Goal: Task Accomplishment & Management: Use online tool/utility

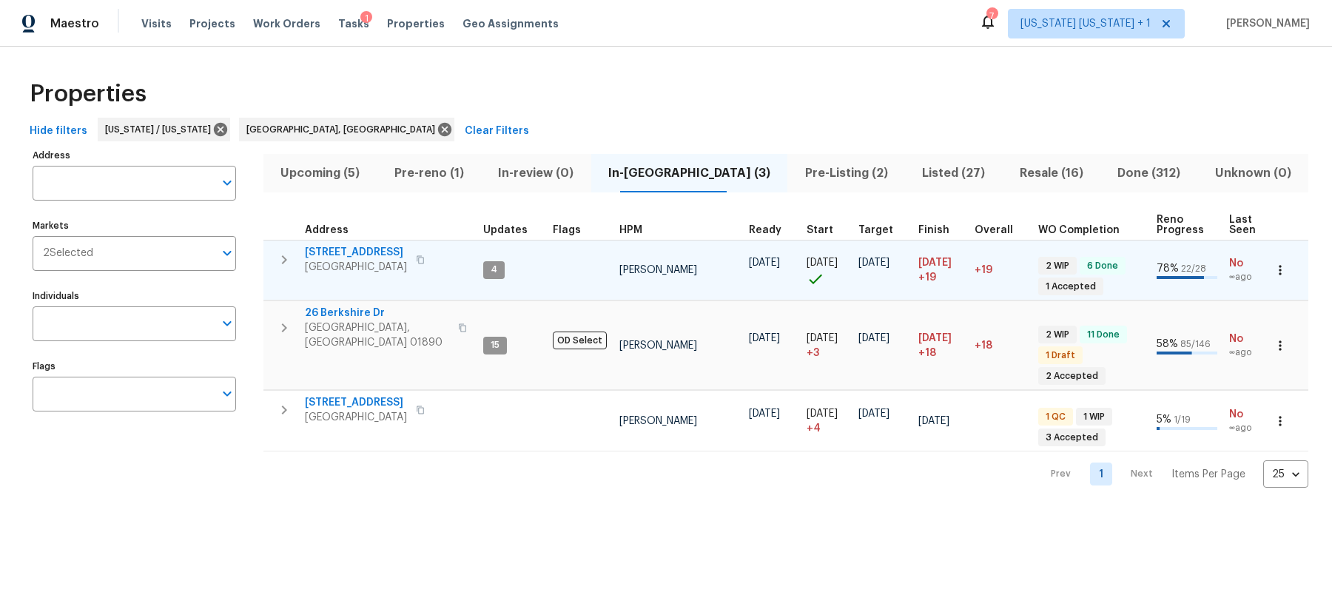
click at [287, 261] on icon "button" at bounding box center [284, 260] width 18 height 18
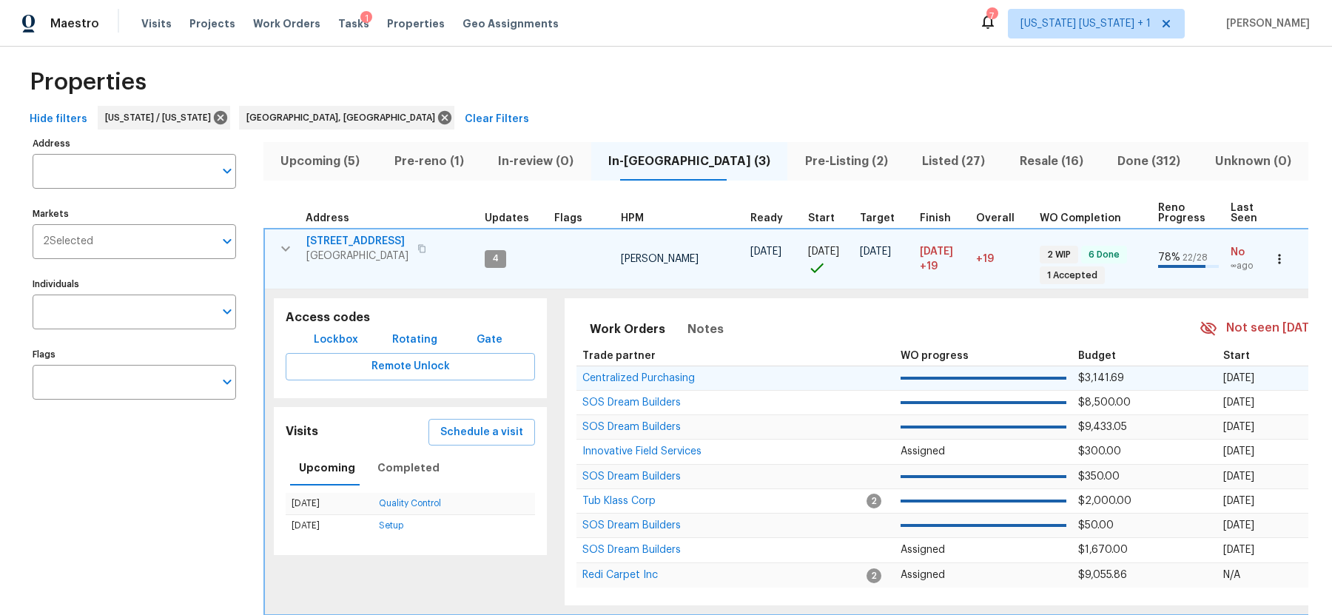
scroll to position [129, 0]
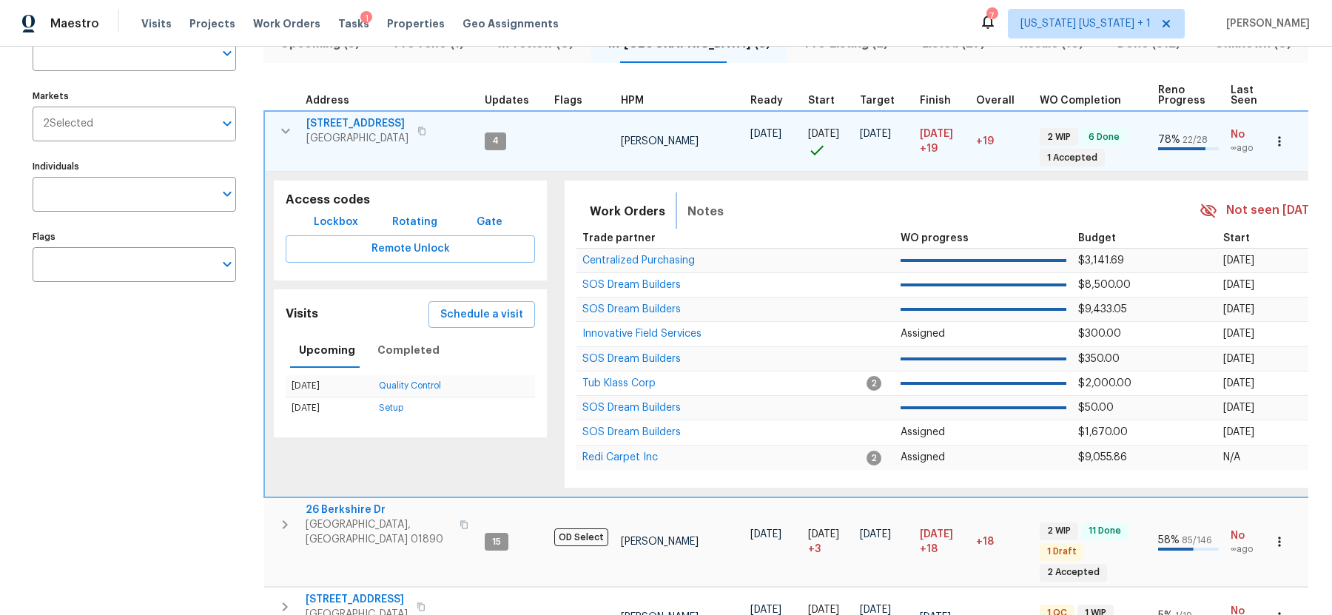
click at [706, 209] on span "Notes" at bounding box center [705, 211] width 36 height 21
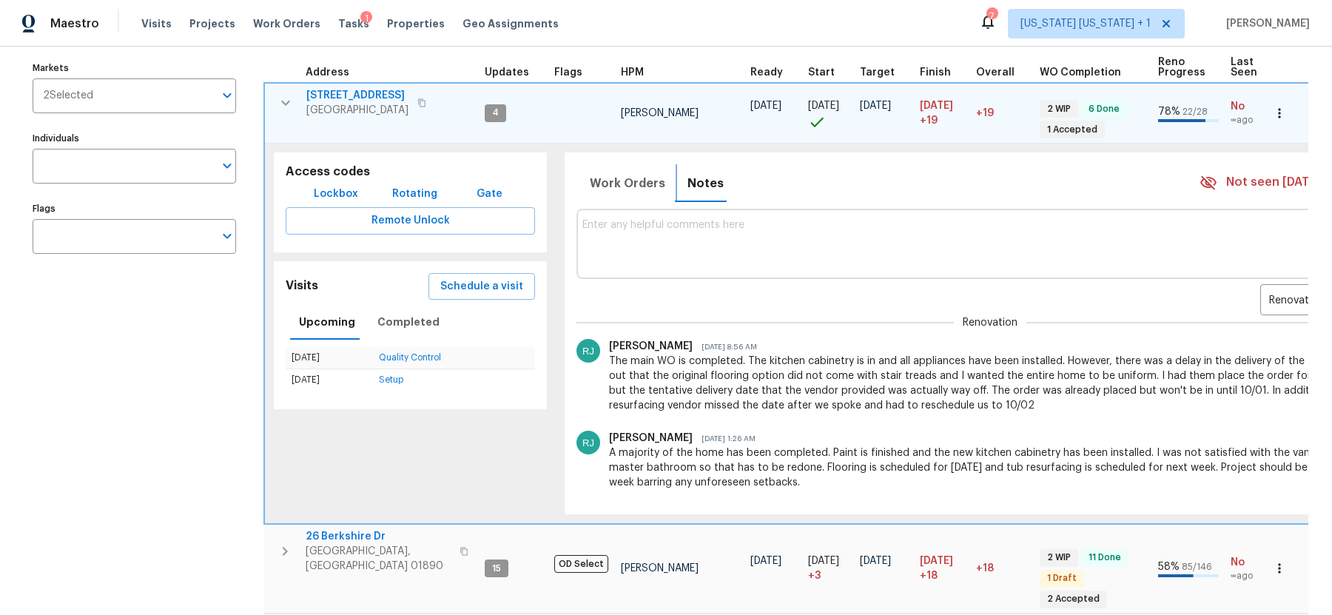
scroll to position [0, 0]
click at [273, 103] on button "button" at bounding box center [286, 103] width 30 height 30
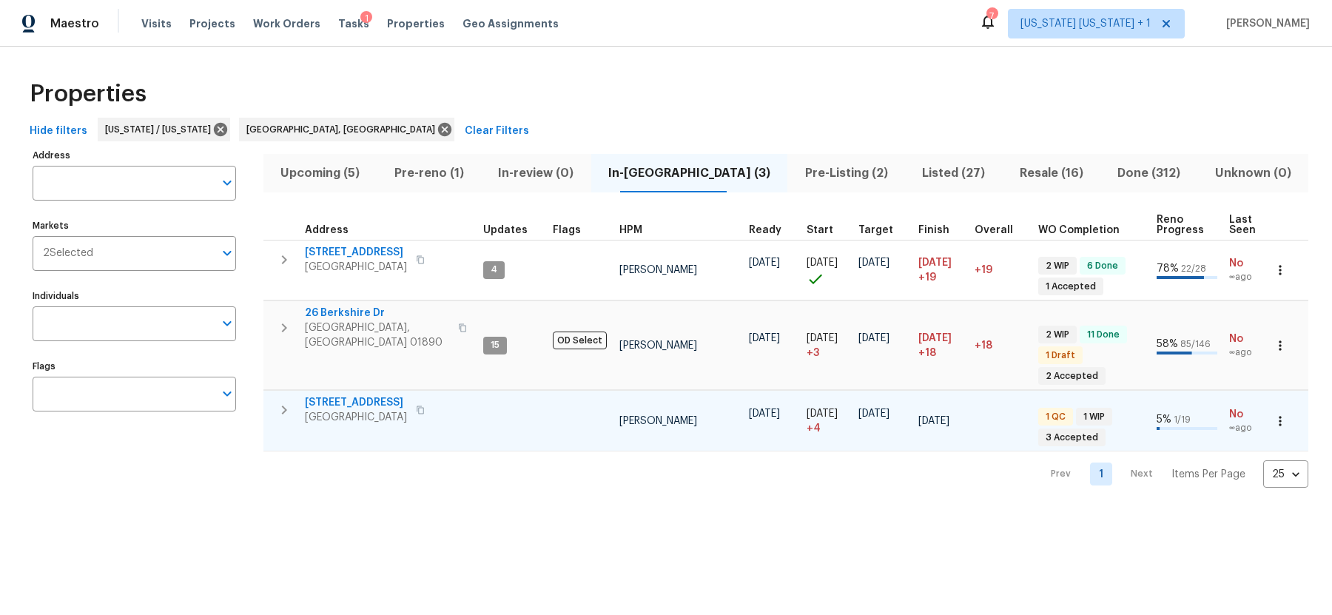
click at [283, 407] on icon "button" at bounding box center [284, 410] width 18 height 18
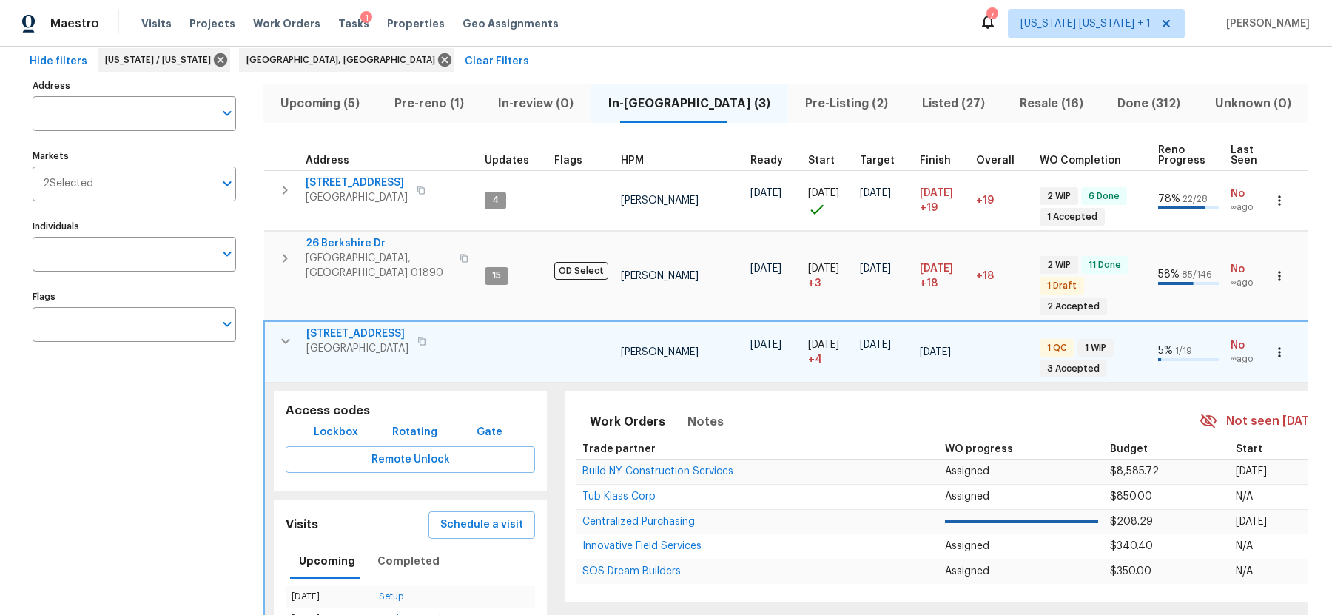
scroll to position [187, 0]
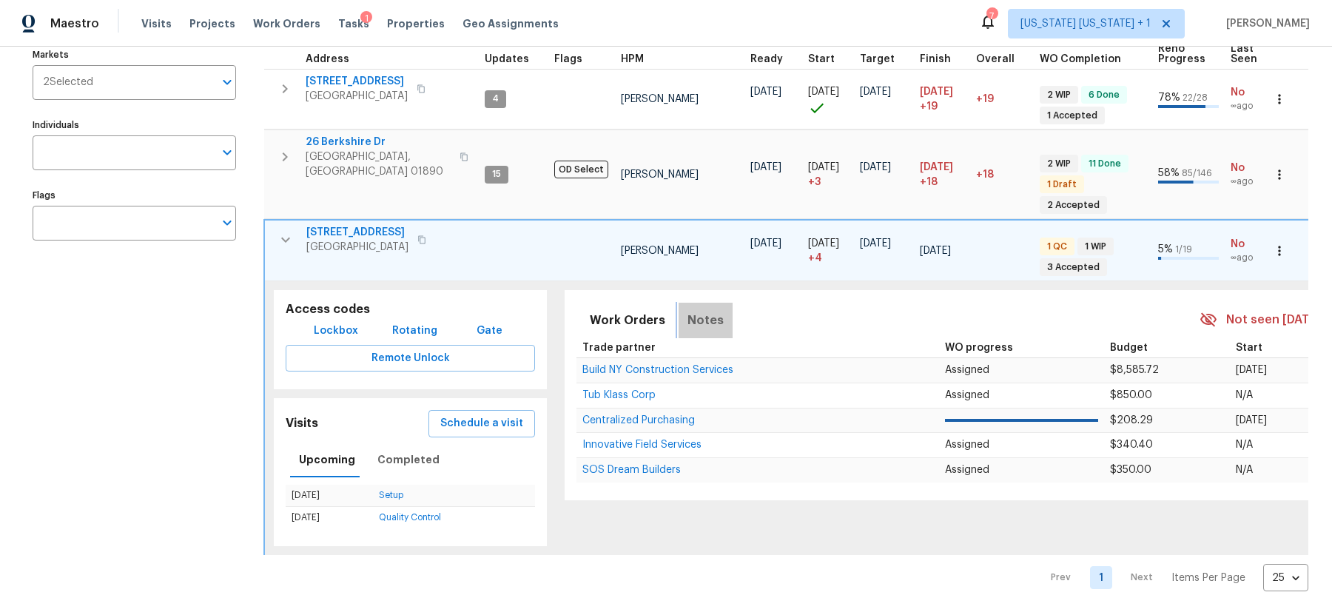
click at [710, 310] on span "Notes" at bounding box center [705, 320] width 36 height 21
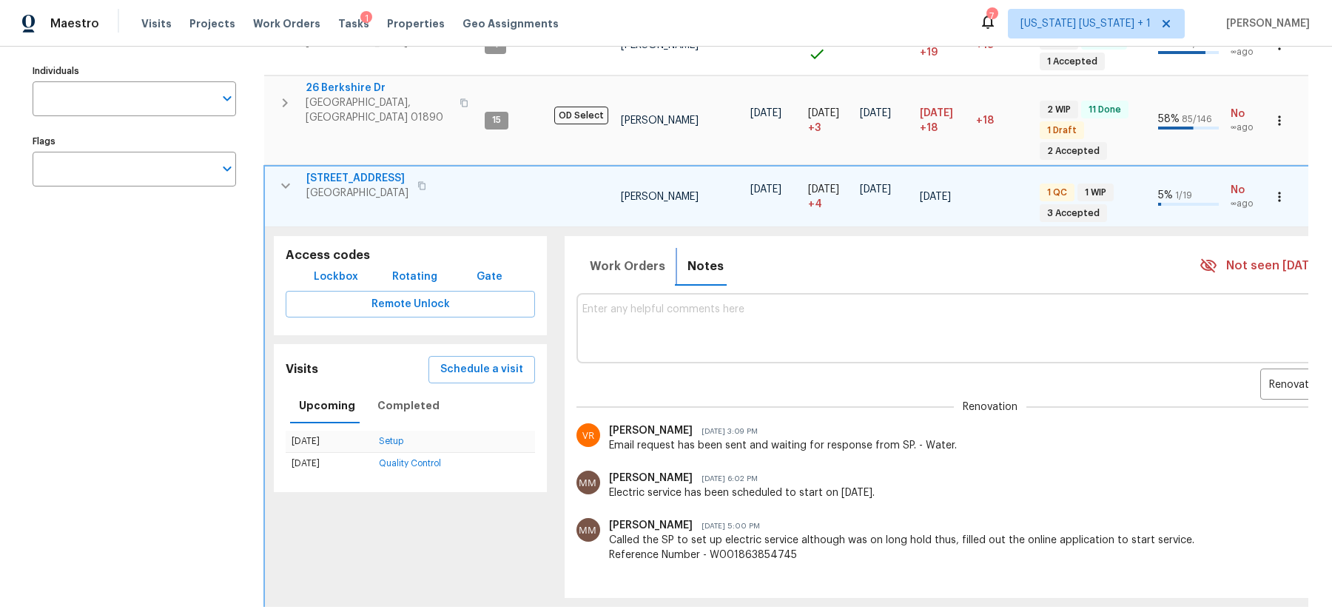
scroll to position [220, 0]
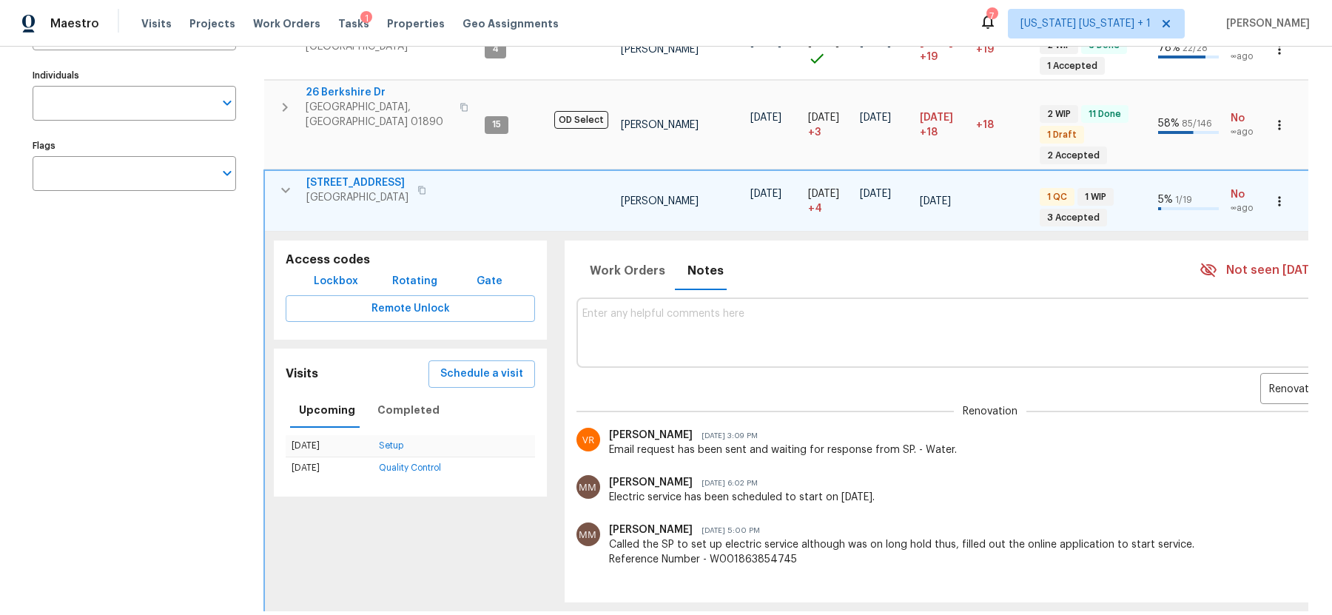
click at [285, 181] on icon "button" at bounding box center [286, 190] width 18 height 18
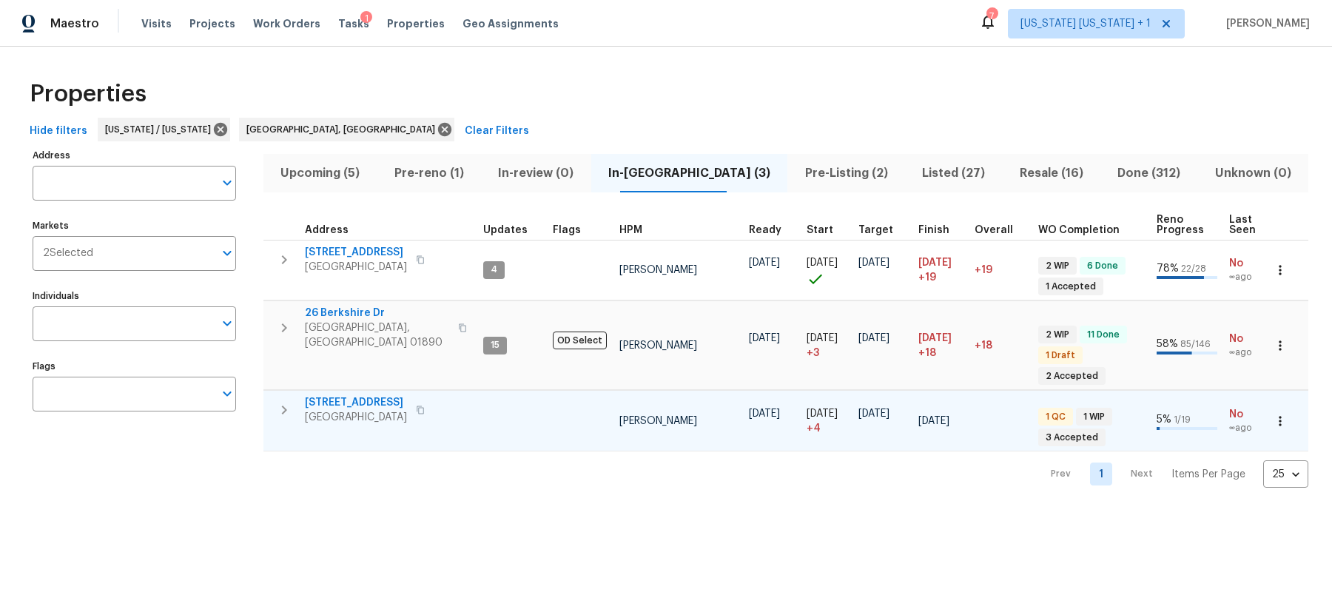
scroll to position [0, 0]
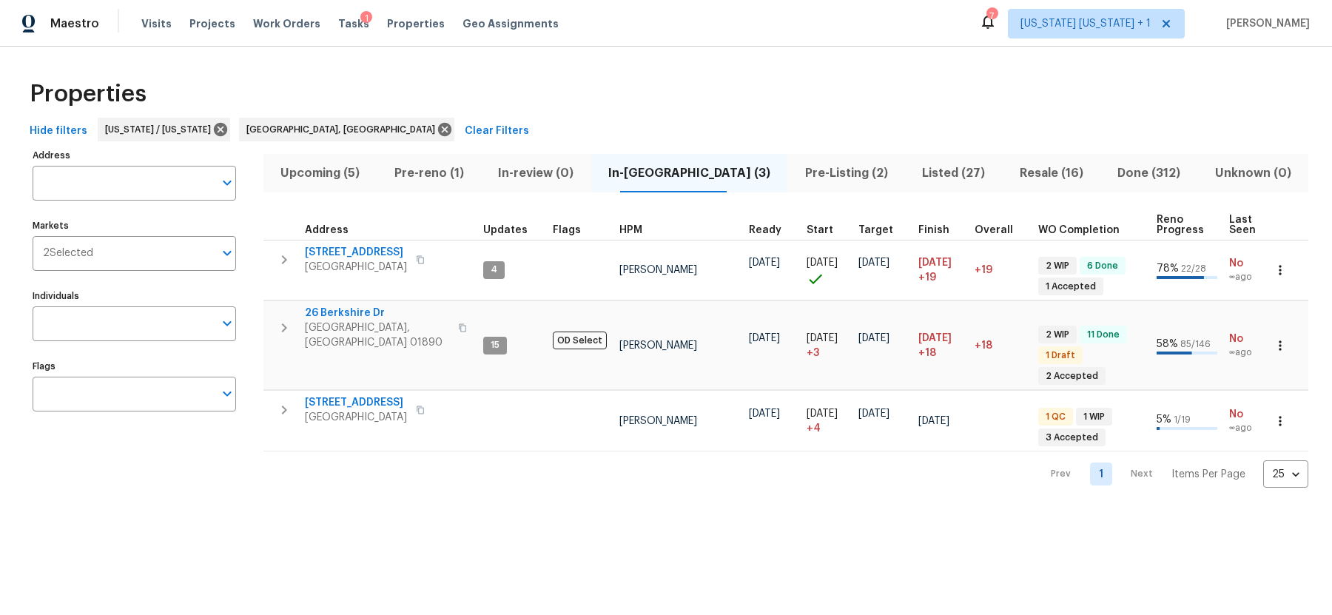
click at [455, 174] on span "Pre-reno (1)" at bounding box center [429, 173] width 87 height 21
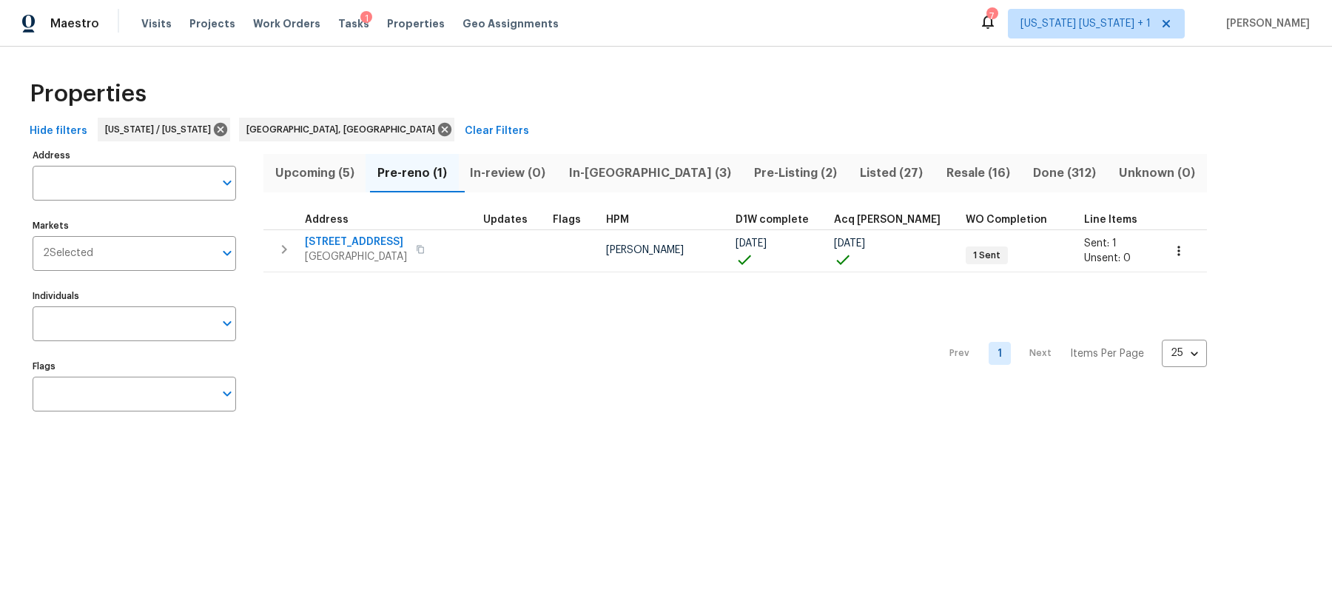
click at [634, 173] on span "In-reno (3)" at bounding box center [649, 173] width 167 height 21
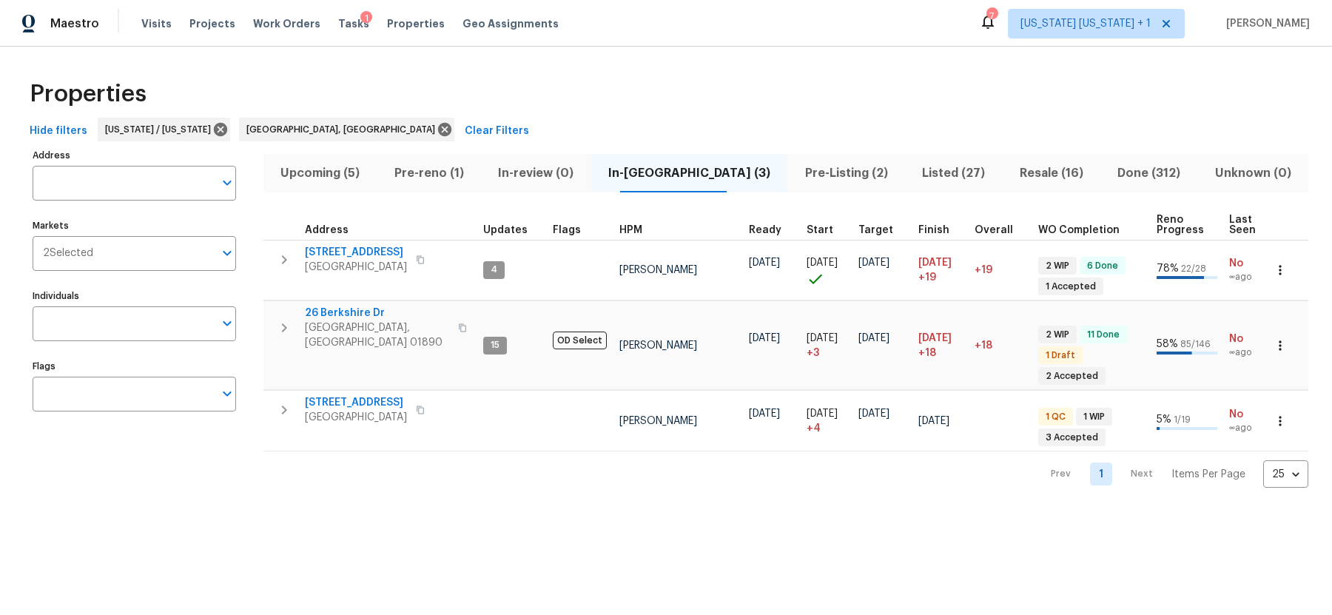
click at [417, 169] on span "Pre-reno (1)" at bounding box center [429, 173] width 87 height 21
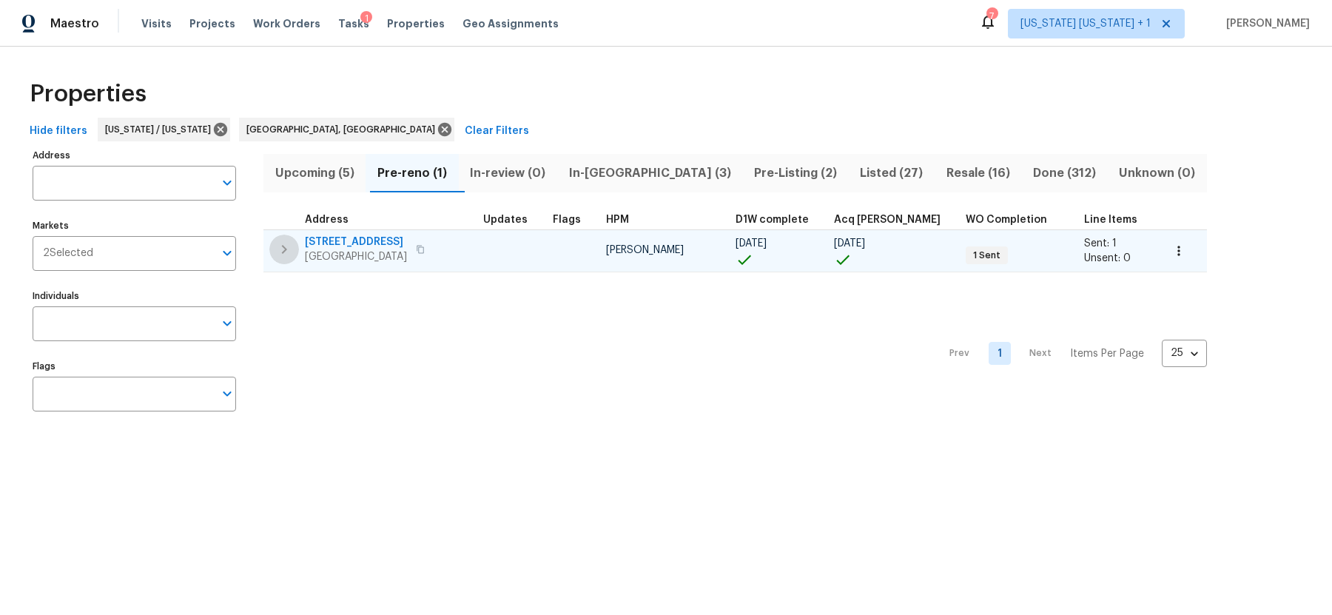
click at [284, 250] on icon "button" at bounding box center [284, 249] width 5 height 9
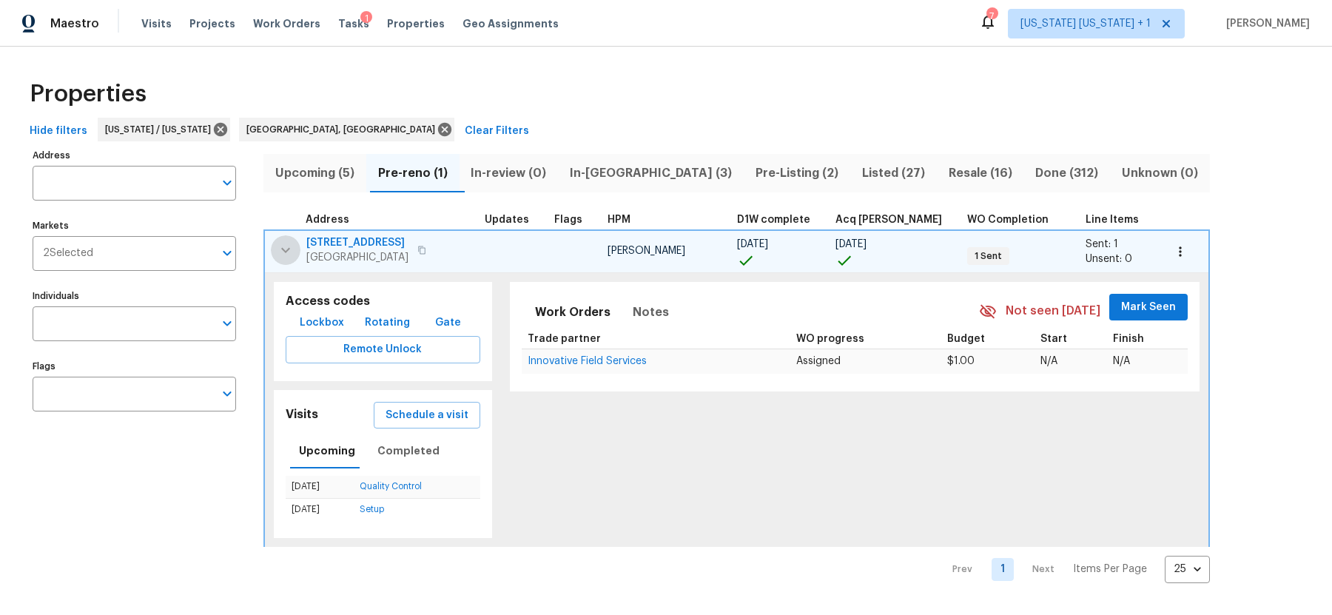
click at [283, 252] on icon "button" at bounding box center [286, 250] width 18 height 18
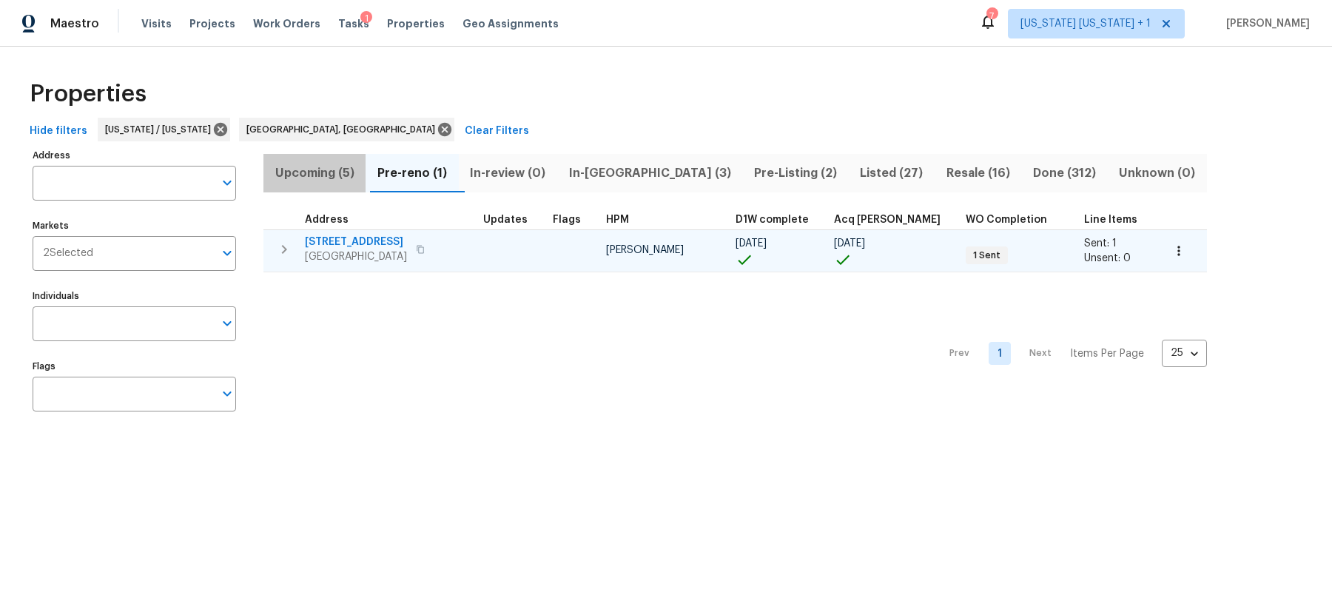
click at [320, 179] on span "Upcoming (5)" at bounding box center [314, 173] width 84 height 21
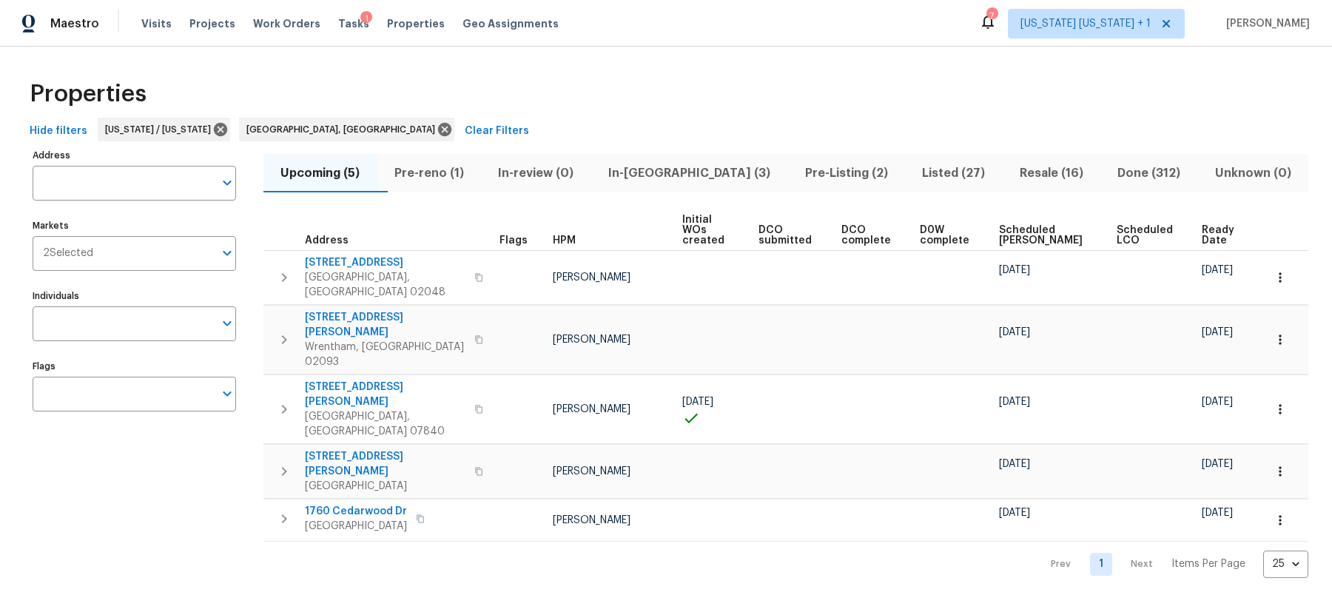
click at [1040, 230] on span "Scheduled COE" at bounding box center [1045, 235] width 92 height 21
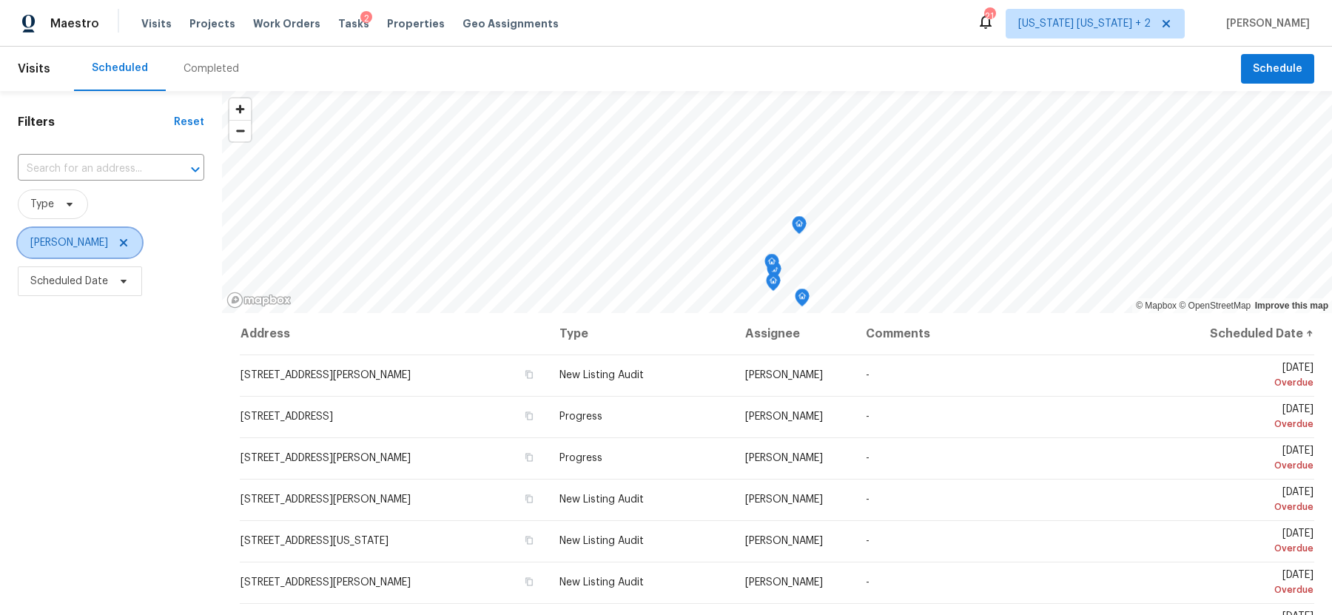
click at [127, 241] on icon at bounding box center [124, 243] width 12 height 12
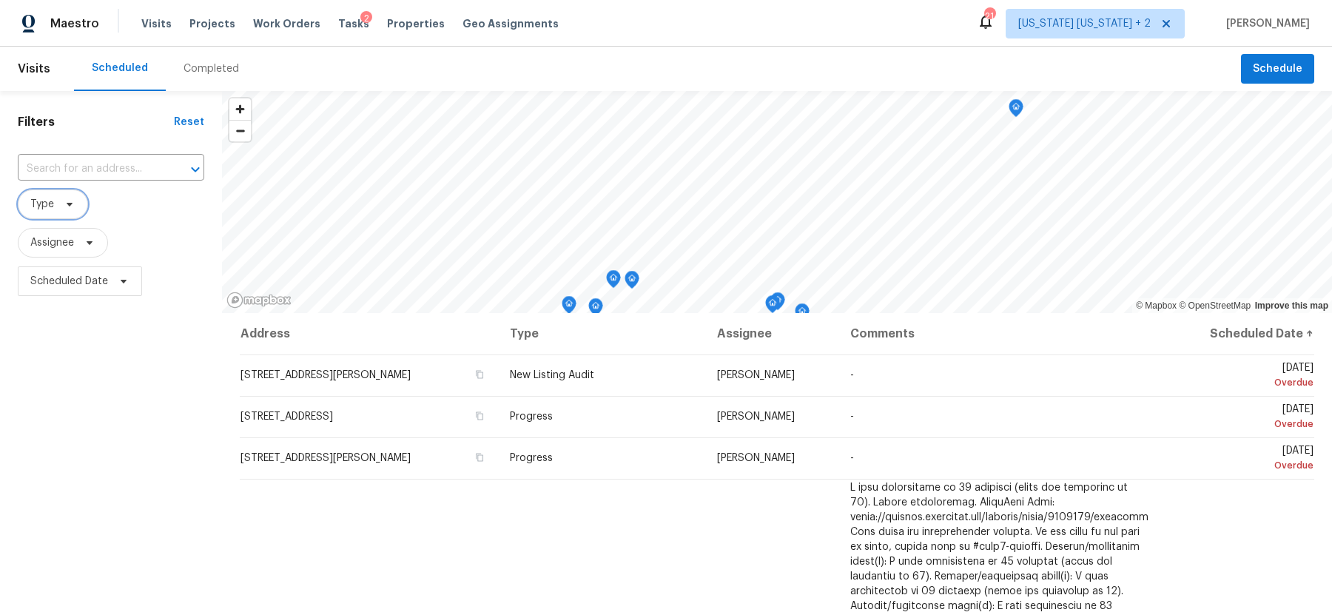
click at [68, 209] on icon at bounding box center [70, 204] width 12 height 12
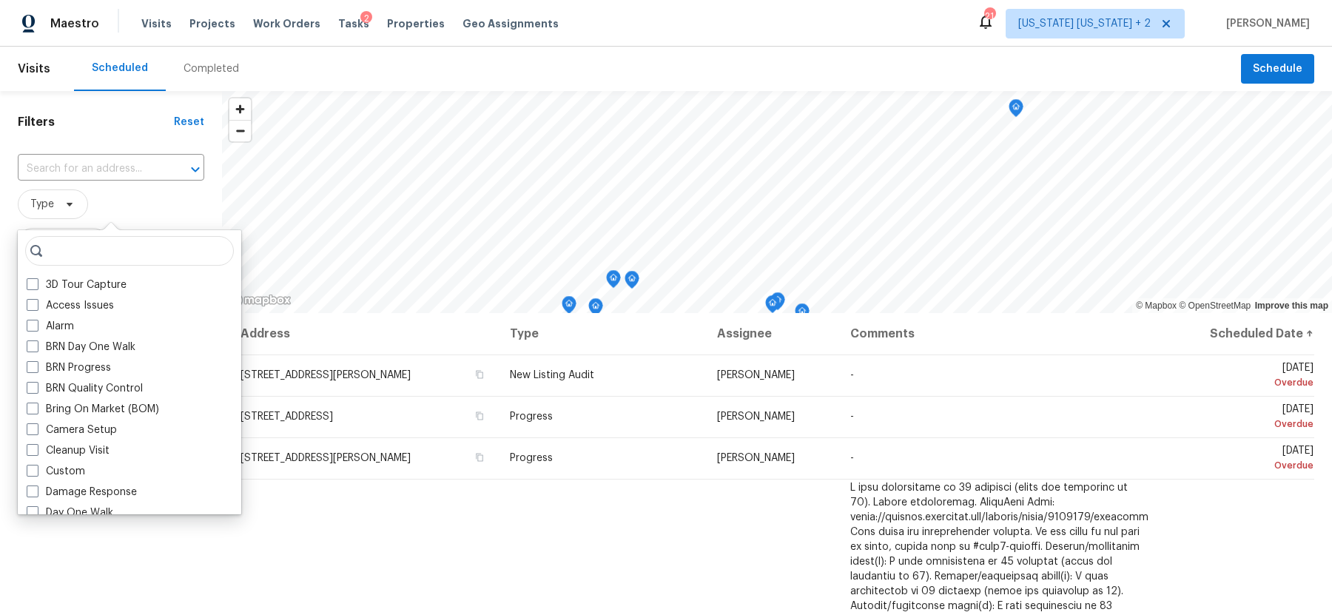
click at [135, 203] on span "Type" at bounding box center [111, 204] width 186 height 30
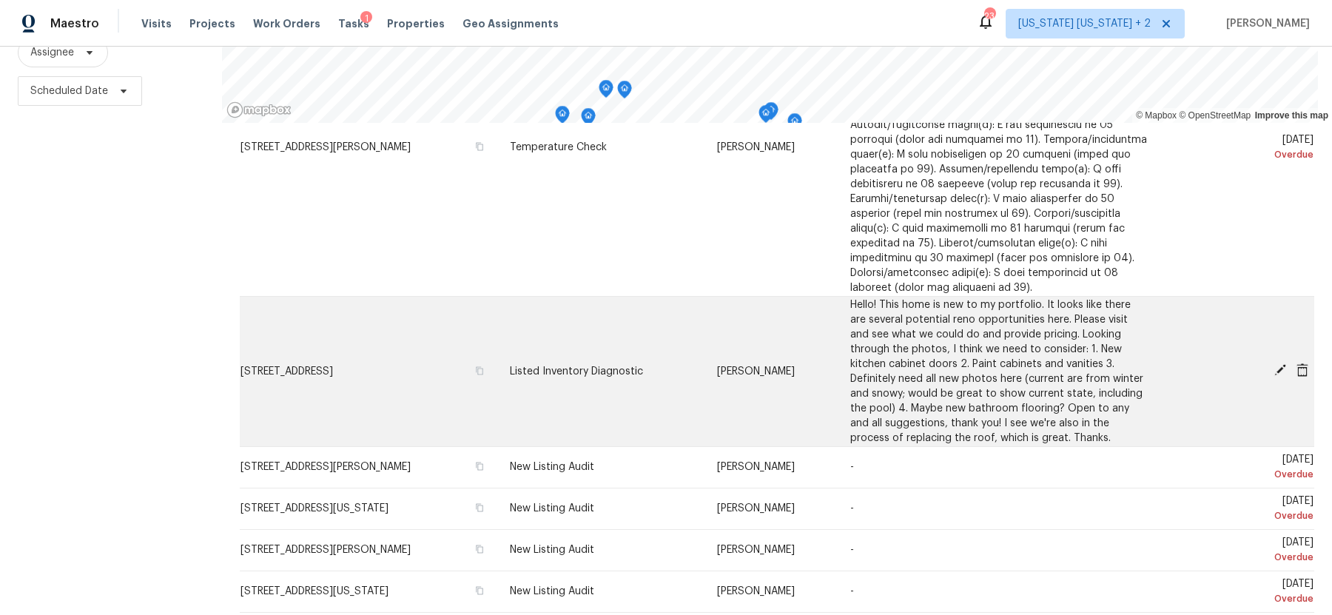
scroll to position [1374, 0]
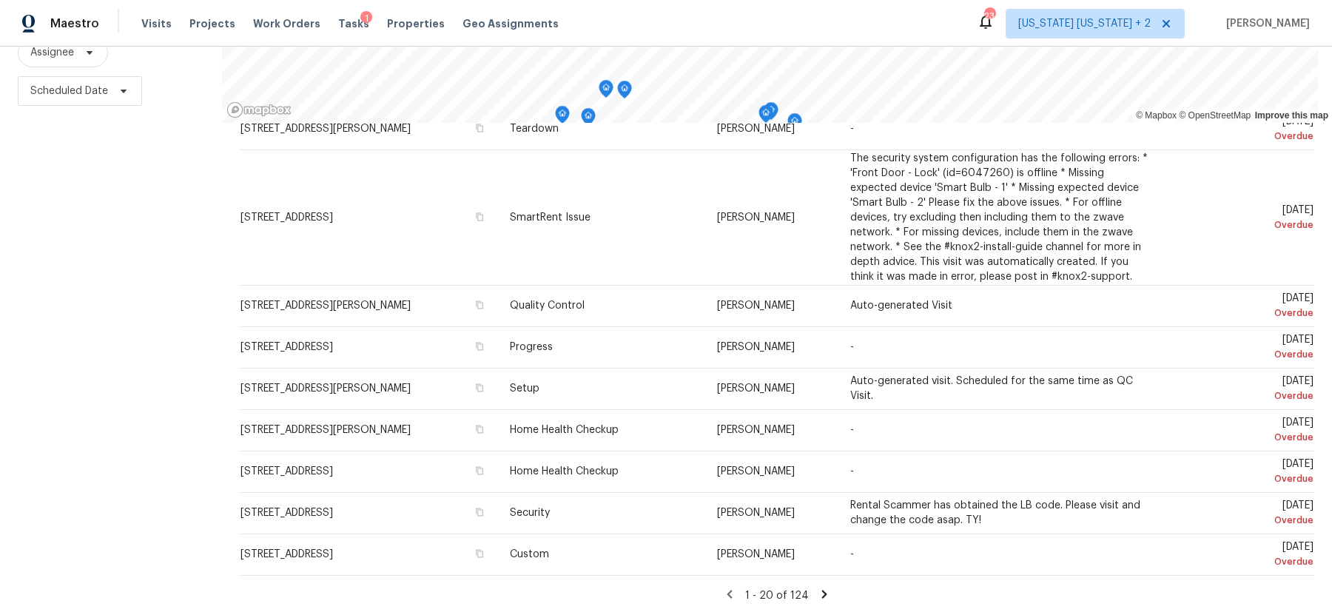
click at [822, 590] on icon at bounding box center [824, 594] width 5 height 8
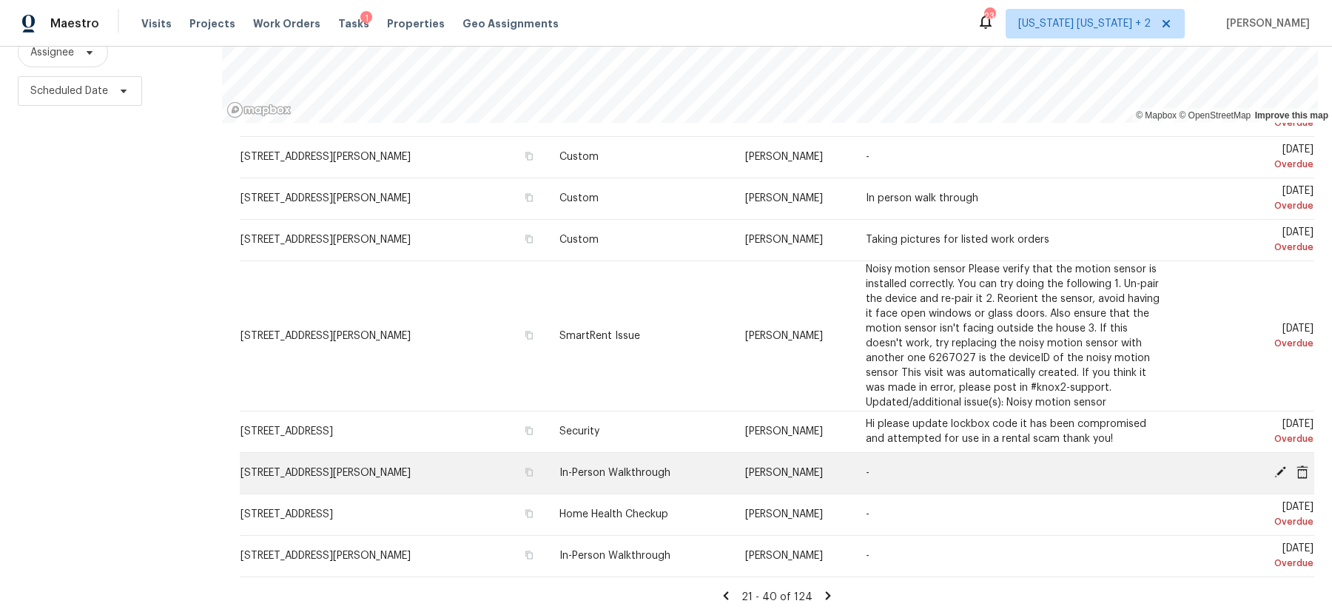
scroll to position [203, 0]
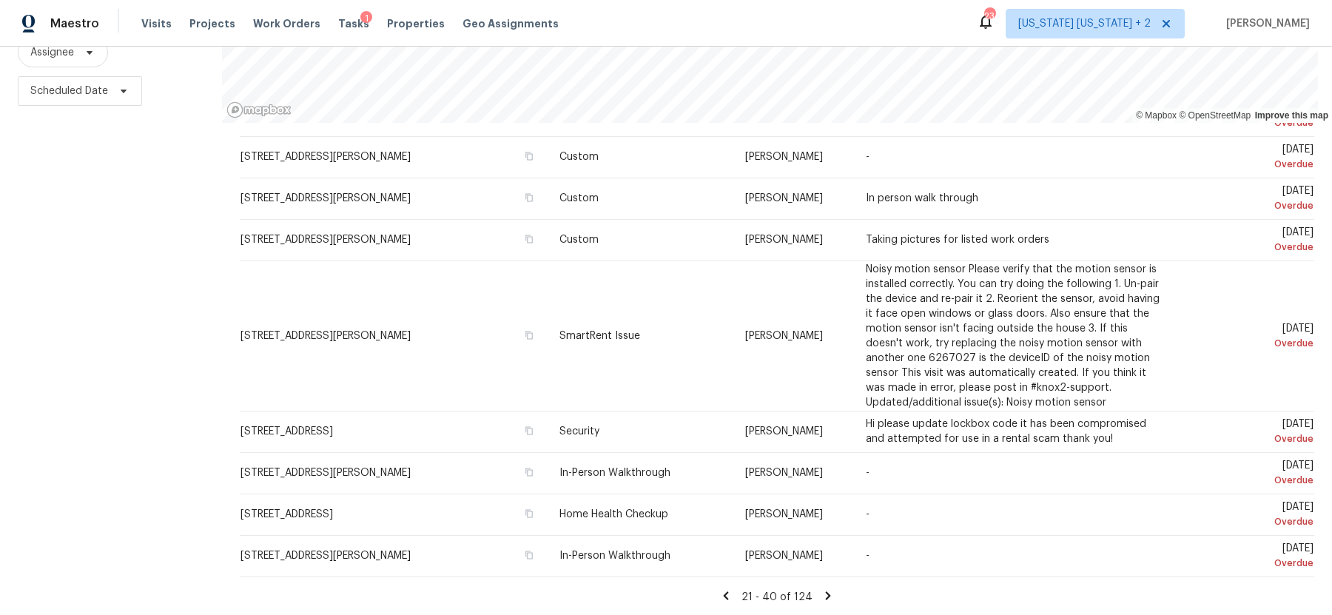
click at [821, 589] on icon at bounding box center [827, 595] width 13 height 13
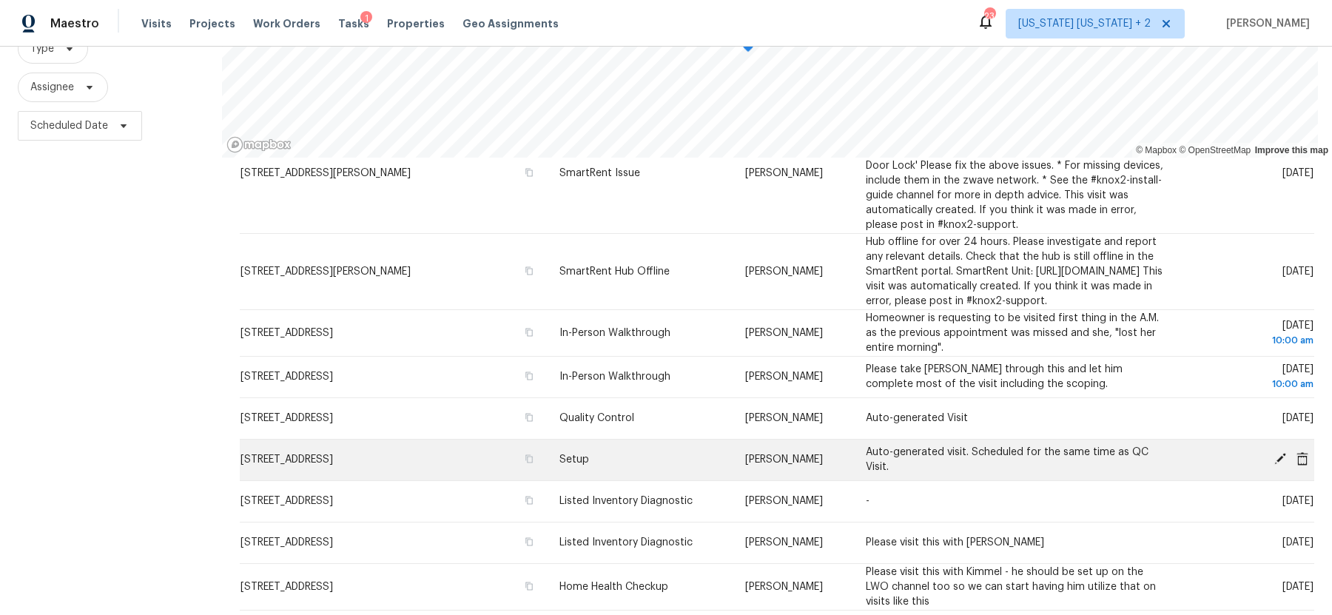
scroll to position [157, 0]
